Goal: Check status: Check status

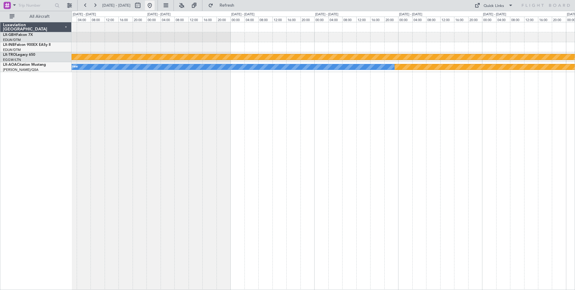
click at [155, 5] on button at bounding box center [150, 6] width 10 height 10
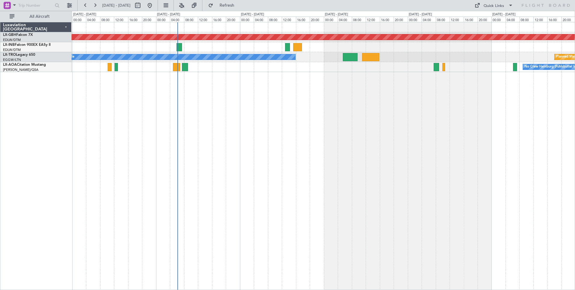
click at [368, 130] on div "Planned Maint Nurnberg A/C Unavailable Planned Maint [GEOGRAPHIC_DATA] (Riga In…" at bounding box center [324, 156] width 504 height 268
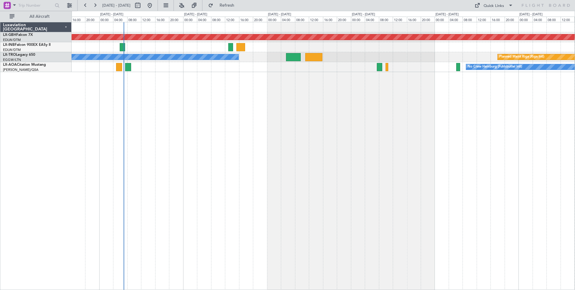
click at [372, 105] on div "Planned Maint Nurnberg Planned Maint [GEOGRAPHIC_DATA] (Riga Intl) A/C Unavaila…" at bounding box center [324, 156] width 504 height 268
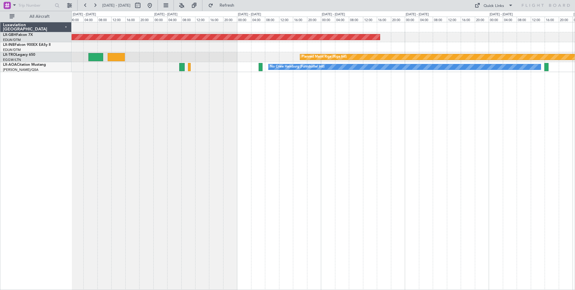
click at [332, 195] on div "Planned Maint Nurnberg Planned Maint [GEOGRAPHIC_DATA] (Riga Intl) A/C Unavaila…" at bounding box center [324, 156] width 504 height 268
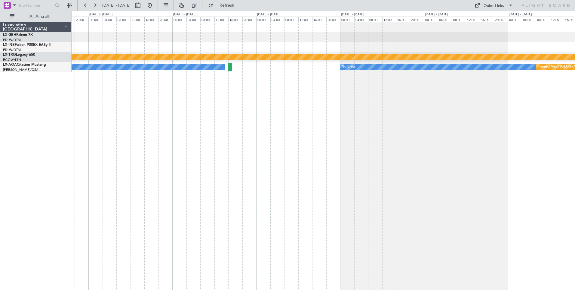
click at [160, 109] on div "Planned Maint Nurnberg Planned Maint [GEOGRAPHIC_DATA] (Riga Intl) No Crew Hamb…" at bounding box center [324, 156] width 504 height 268
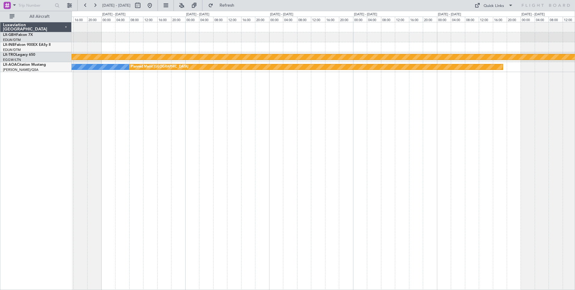
click at [121, 92] on div "Planned Maint Riga (Riga Intl) No Crew Planned Maint [GEOGRAPHIC_DATA]" at bounding box center [324, 156] width 504 height 268
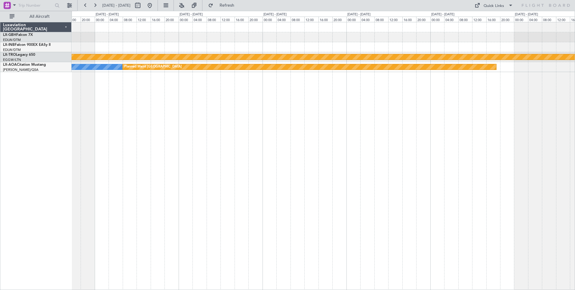
click at [442, 187] on div "Planned Maint Riga (Riga Intl) No Crew Planned Maint [GEOGRAPHIC_DATA]" at bounding box center [324, 156] width 504 height 268
click at [328, 171] on div "Planned Maint Riga (Riga Intl) No Crew Planned Maint [GEOGRAPHIC_DATA]" at bounding box center [324, 156] width 504 height 268
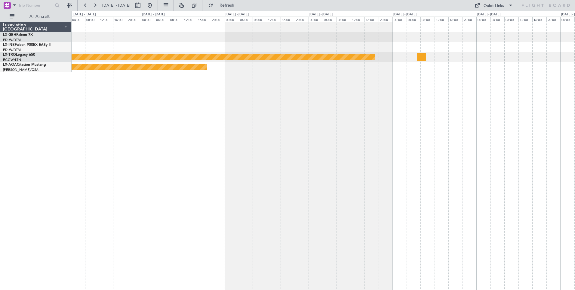
click at [235, 161] on div "Planned Maint Riga (Riga Intl) Planned Maint [GEOGRAPHIC_DATA] No Crew" at bounding box center [324, 156] width 504 height 268
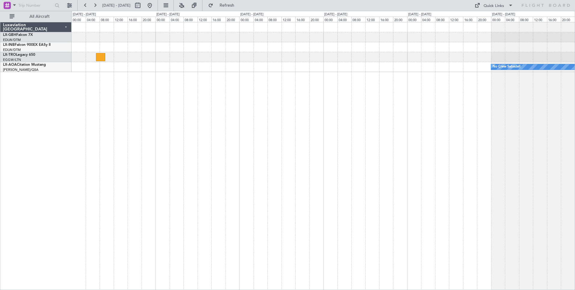
click at [150, 104] on div "Planned Maint Nurnberg Planned Maint [GEOGRAPHIC_DATA] (Riga Intl) No Crew Saba…" at bounding box center [324, 156] width 504 height 268
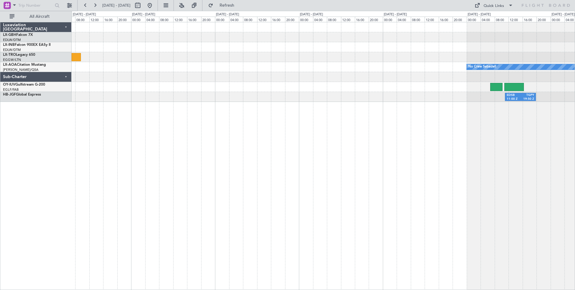
click at [227, 135] on div "Planned Maint Nurnberg Planned Maint [GEOGRAPHIC_DATA] (Riga Intl) No Crew Saba…" at bounding box center [324, 156] width 504 height 268
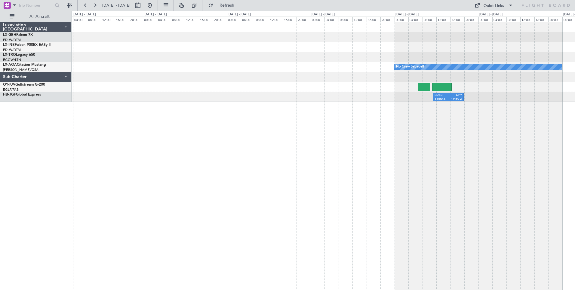
click at [440, 150] on div "Planned Maint Nurnberg Planned Maint [GEOGRAPHIC_DATA] (Riga Intl) No Crew Saba…" at bounding box center [324, 156] width 504 height 268
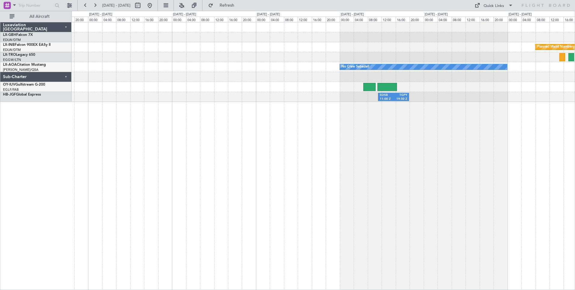
click at [415, 197] on div "Planned Maint Nurnberg No Crew Sabadell EDSB 11:00 Z TGPY 19:50 Z" at bounding box center [324, 156] width 504 height 268
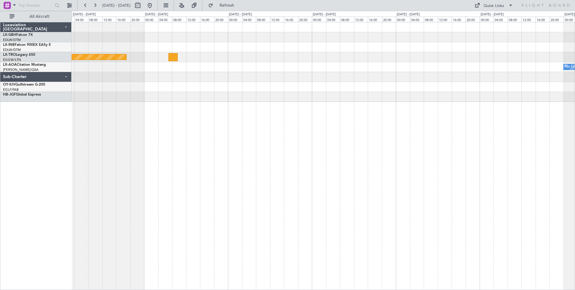
click at [330, 153] on div "Planned Maint Riga (Riga Intl) No Crew Sabadell Planned Maint [GEOGRAPHIC_DATA]…" at bounding box center [324, 156] width 504 height 268
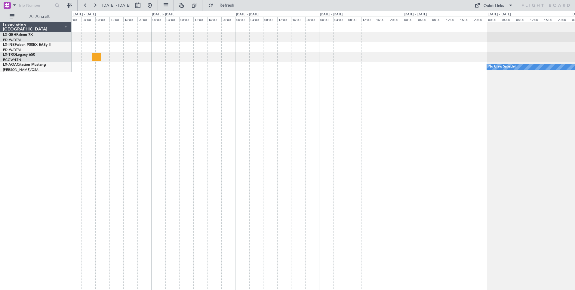
click at [424, 194] on div "Planned Maint Nurnberg Planned Maint [GEOGRAPHIC_DATA] (Riga Intl) No Crew Saba…" at bounding box center [324, 156] width 504 height 268
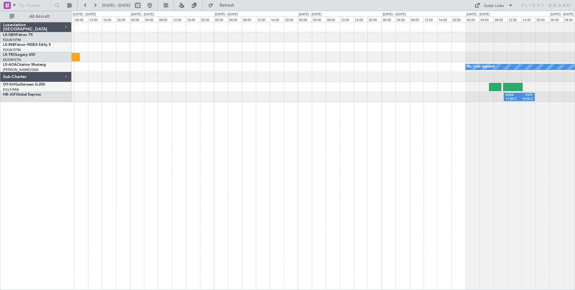
click at [463, 154] on div "Planned Maint Nurnberg Planned Maint [GEOGRAPHIC_DATA] (Riga Intl) No Crew Saba…" at bounding box center [324, 156] width 504 height 268
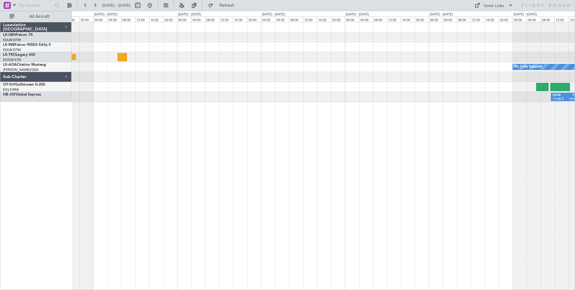
click at [408, 171] on div "Planned Maint Riga (Riga Intl) No Crew Sabadell EDSB 11:00 Z TGPY 19:50 Z" at bounding box center [324, 156] width 504 height 268
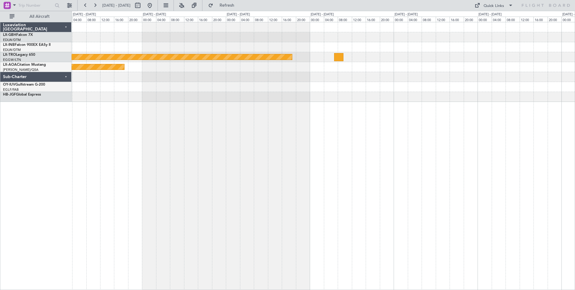
click at [358, 171] on div "Planned Maint Riga (Riga Intl) Planned Maint [GEOGRAPHIC_DATA]" at bounding box center [324, 156] width 504 height 268
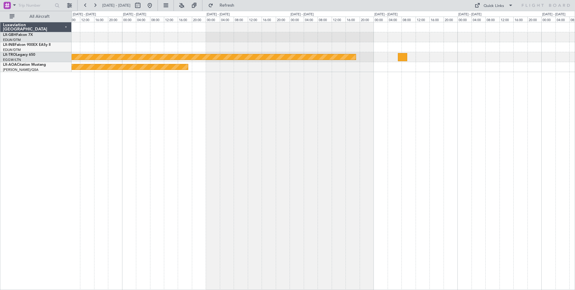
click at [358, 197] on div "Planned Maint Riga (Riga Intl) Planned Maint [GEOGRAPHIC_DATA] No Crew" at bounding box center [324, 156] width 504 height 268
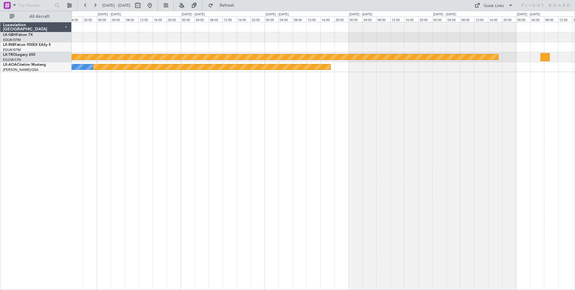
click at [244, 197] on div "Planned Maint Riga (Riga Intl) Planned Maint [GEOGRAPHIC_DATA] No Crew" at bounding box center [324, 156] width 504 height 268
click at [155, 4] on button at bounding box center [150, 6] width 10 height 10
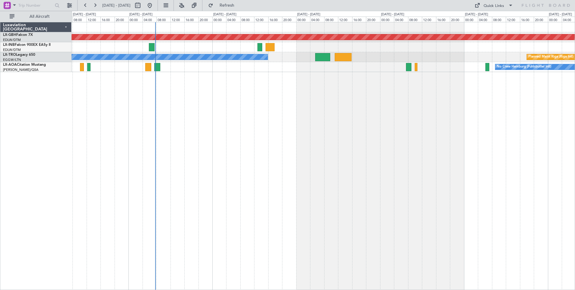
click at [318, 127] on div "Planned Maint Nurnberg A/C Unavailable Planned Maint [GEOGRAPHIC_DATA] (Riga In…" at bounding box center [324, 156] width 504 height 268
